Goal: Navigation & Orientation: Find specific page/section

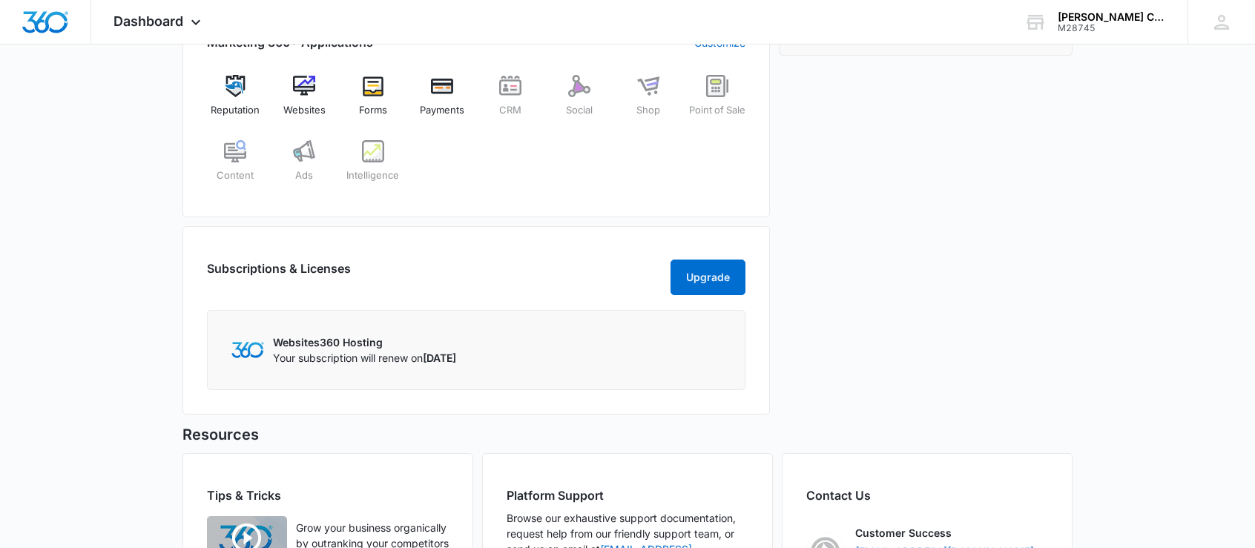
scroll to position [445, 0]
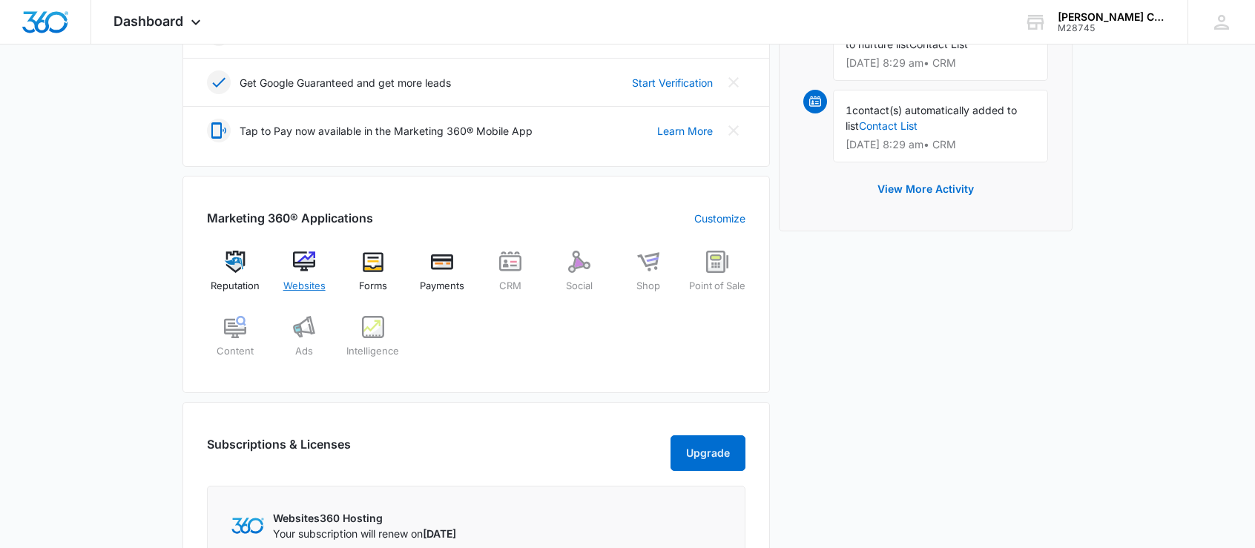
click at [309, 269] on img at bounding box center [304, 262] width 22 height 22
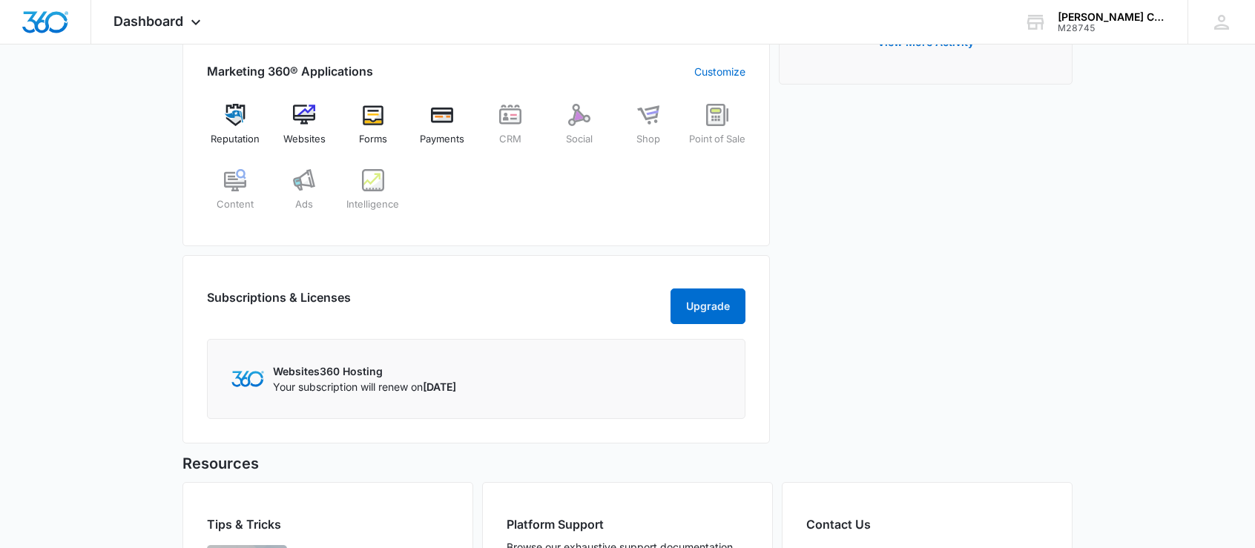
scroll to position [593, 0]
click at [295, 125] on div "Websites" at bounding box center [304, 128] width 57 height 53
